Goal: Task Accomplishment & Management: Manage account settings

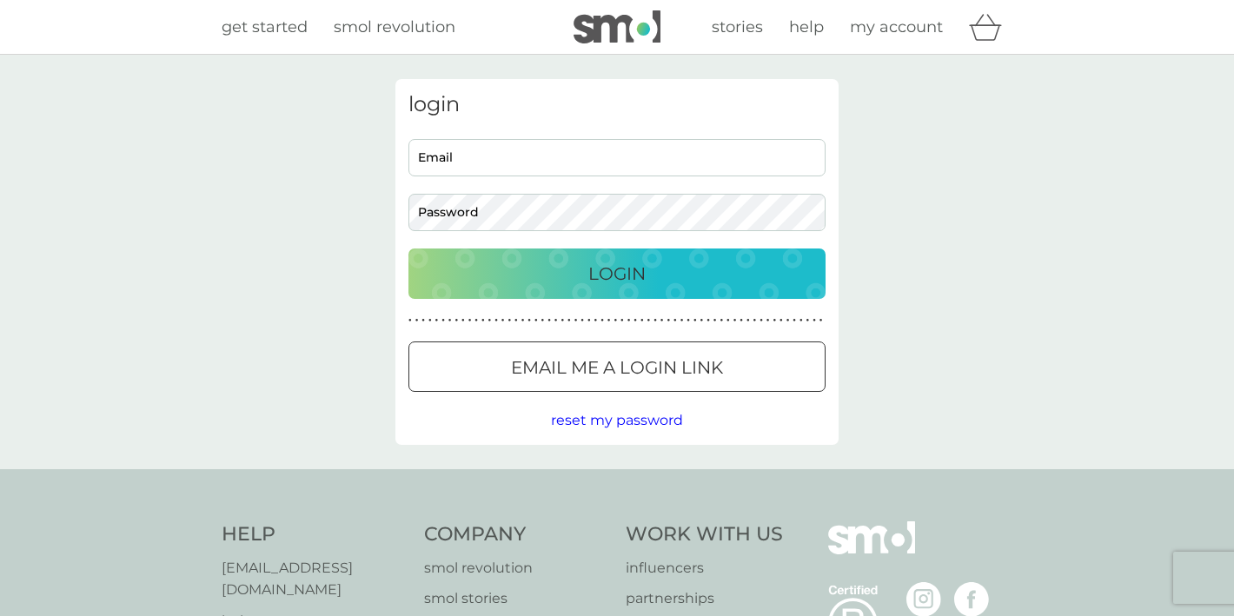
type input "[EMAIL_ADDRESS][DOMAIN_NAME]"
click at [606, 292] on button "Login" at bounding box center [616, 274] width 417 height 50
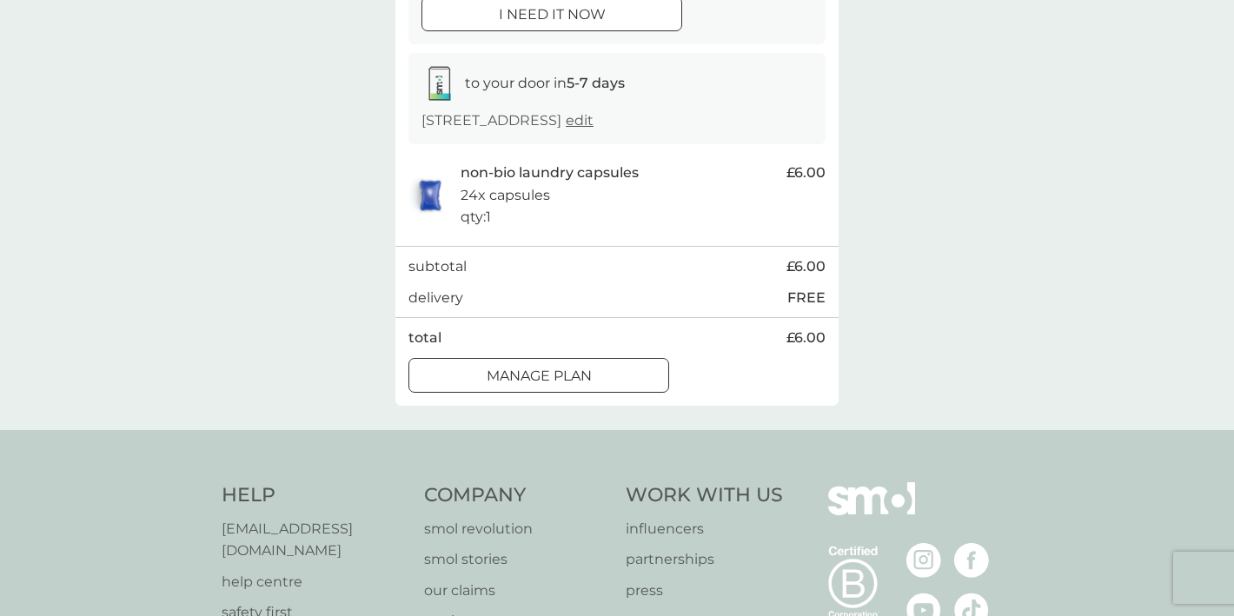
scroll to position [241, 0]
click at [534, 388] on div at bounding box center [538, 379] width 63 height 18
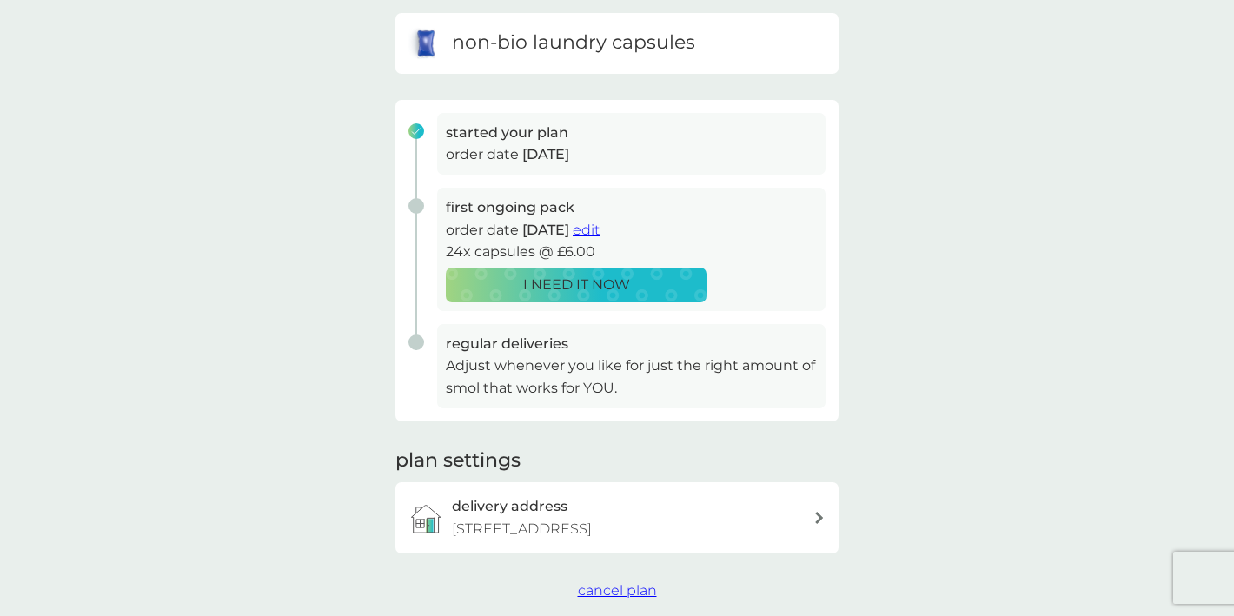
scroll to position [175, 0]
click at [600, 235] on span "edit" at bounding box center [586, 231] width 27 height 17
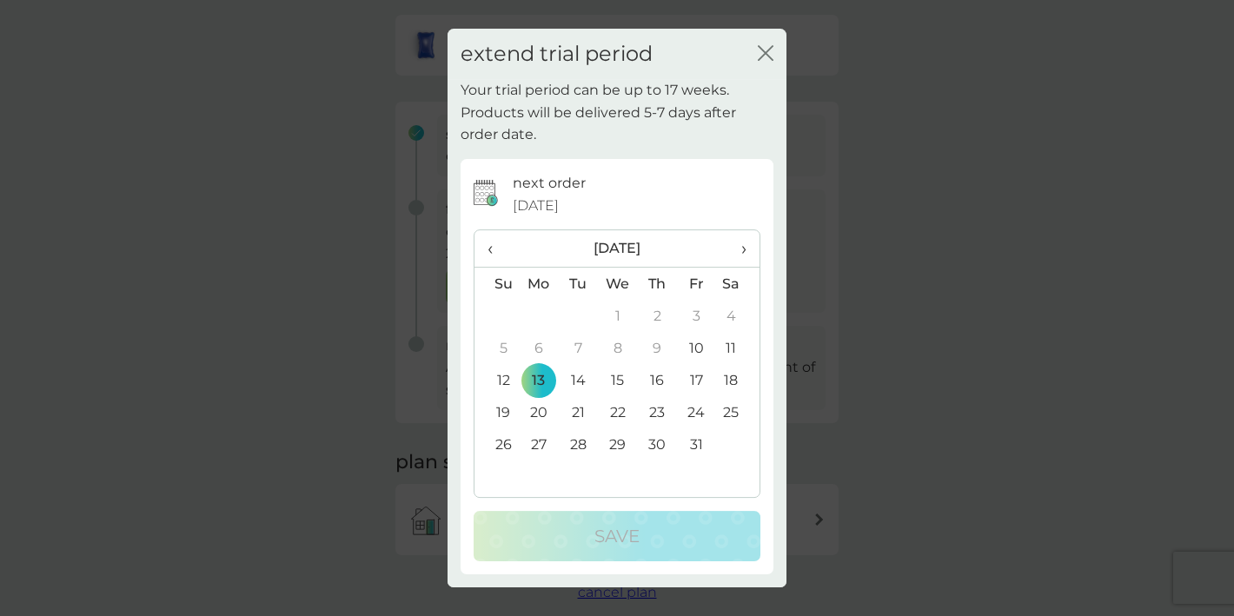
click at [698, 441] on td "31" at bounding box center [696, 444] width 39 height 32
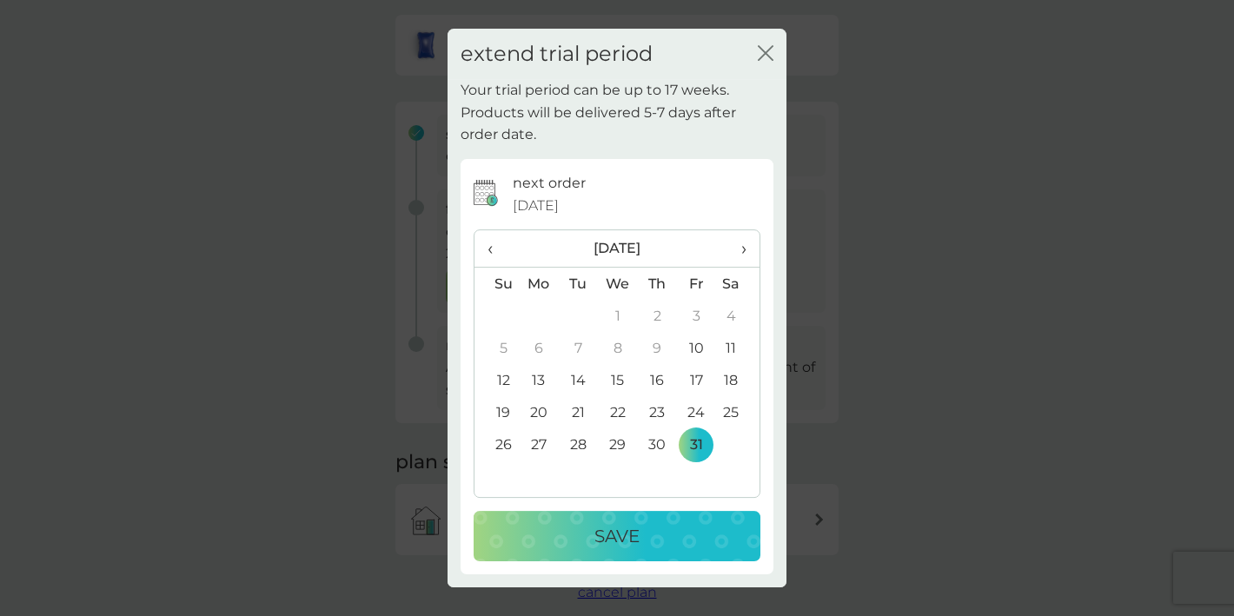
click at [629, 535] on p "Save" at bounding box center [616, 536] width 45 height 28
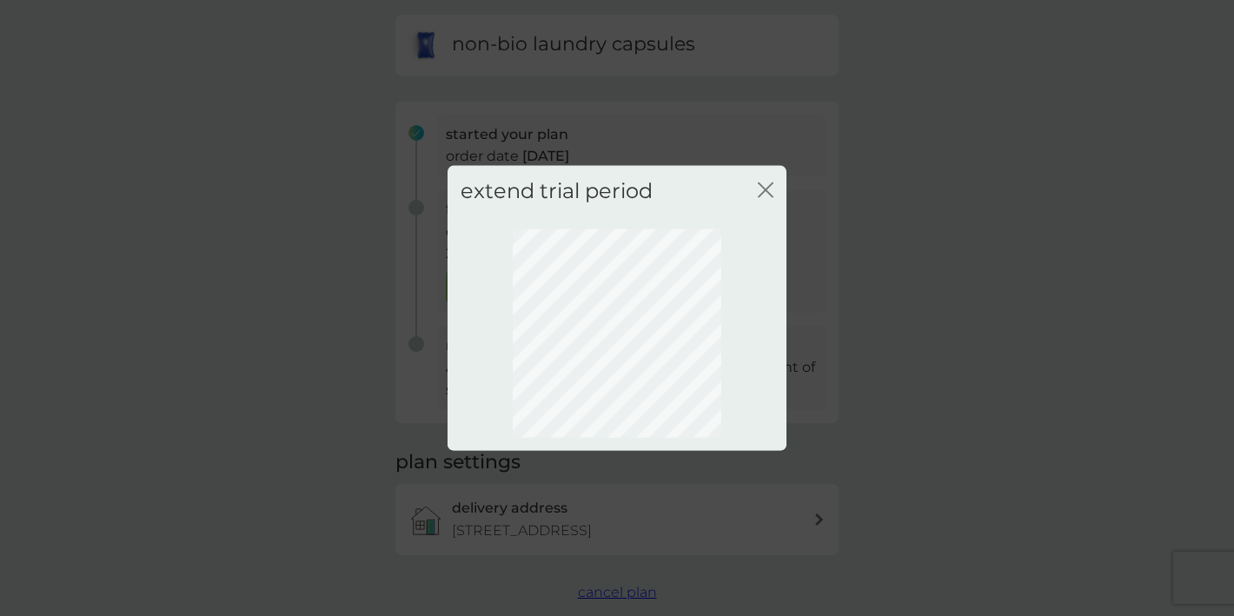
scroll to position [112, 0]
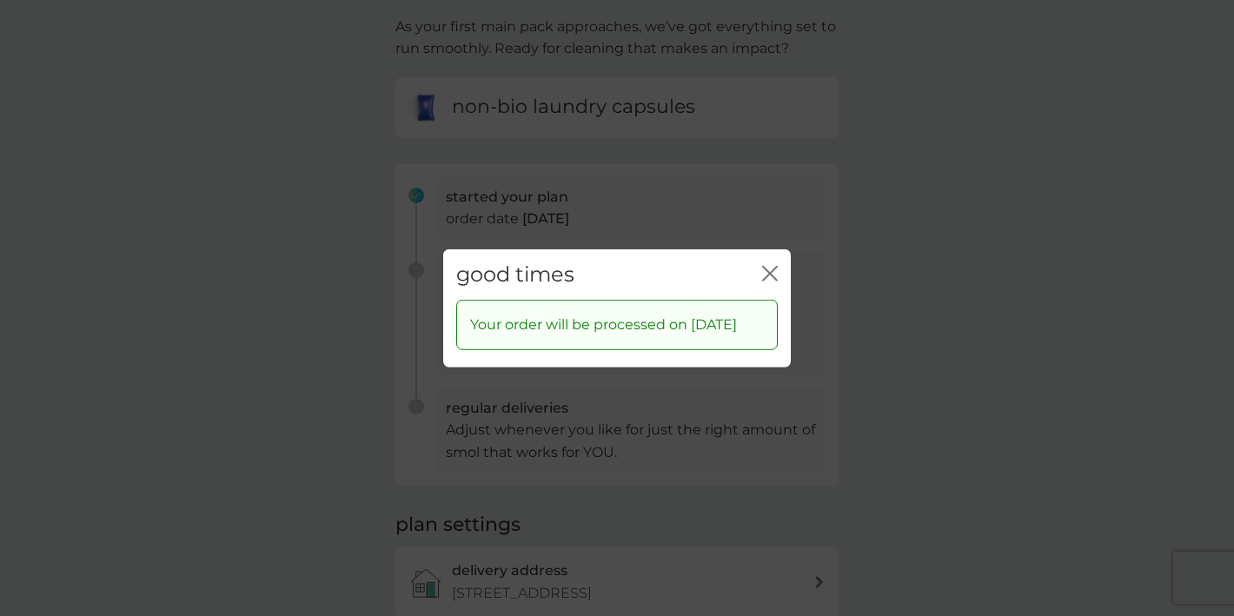
click at [765, 265] on icon "close" at bounding box center [770, 273] width 16 height 16
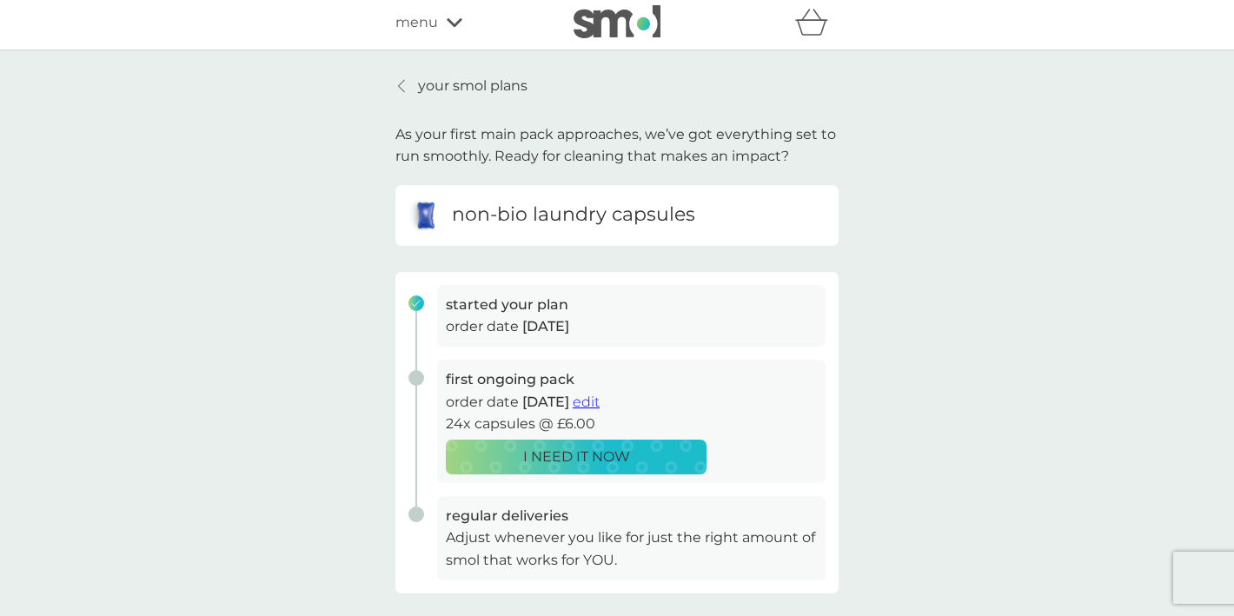
scroll to position [0, 0]
